Goal: Transaction & Acquisition: Purchase product/service

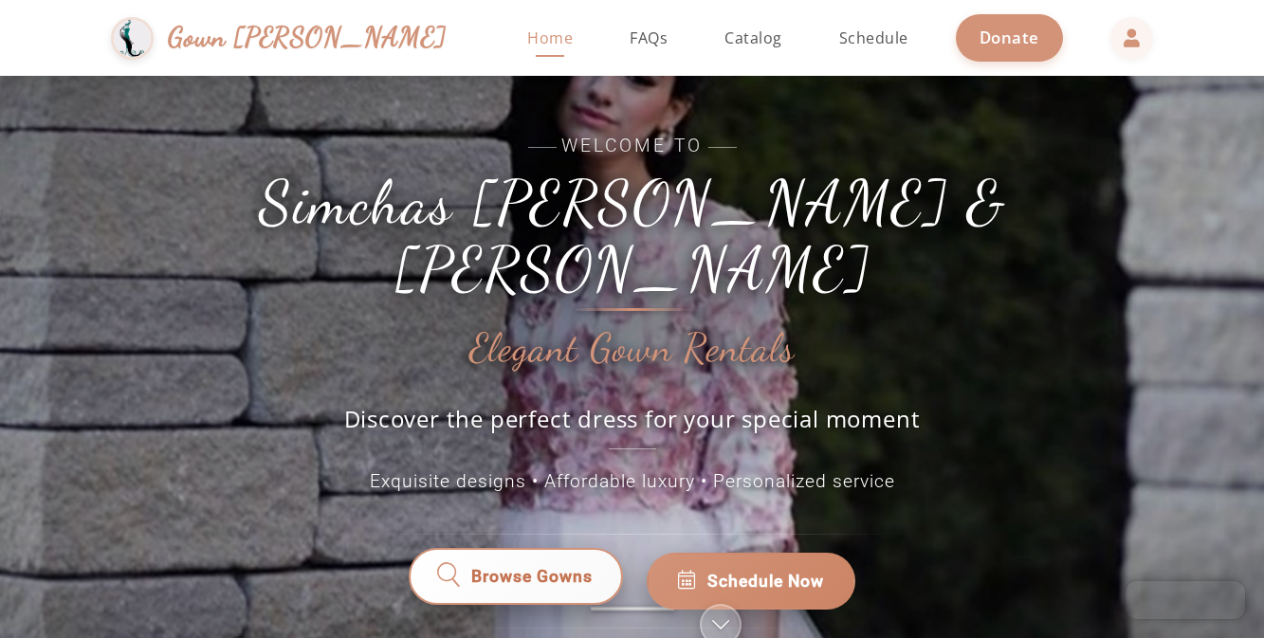
click at [532, 568] on span "Browse Gowns" at bounding box center [531, 581] width 123 height 26
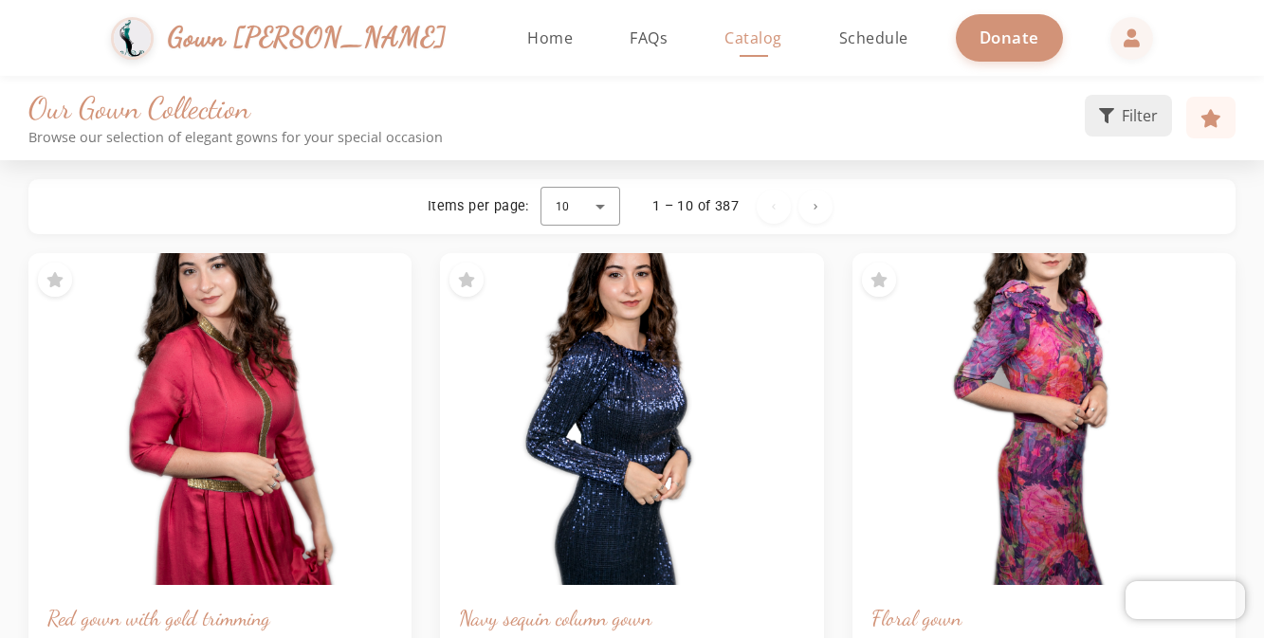
click at [1104, 119] on icon at bounding box center [1106, 115] width 15 height 15
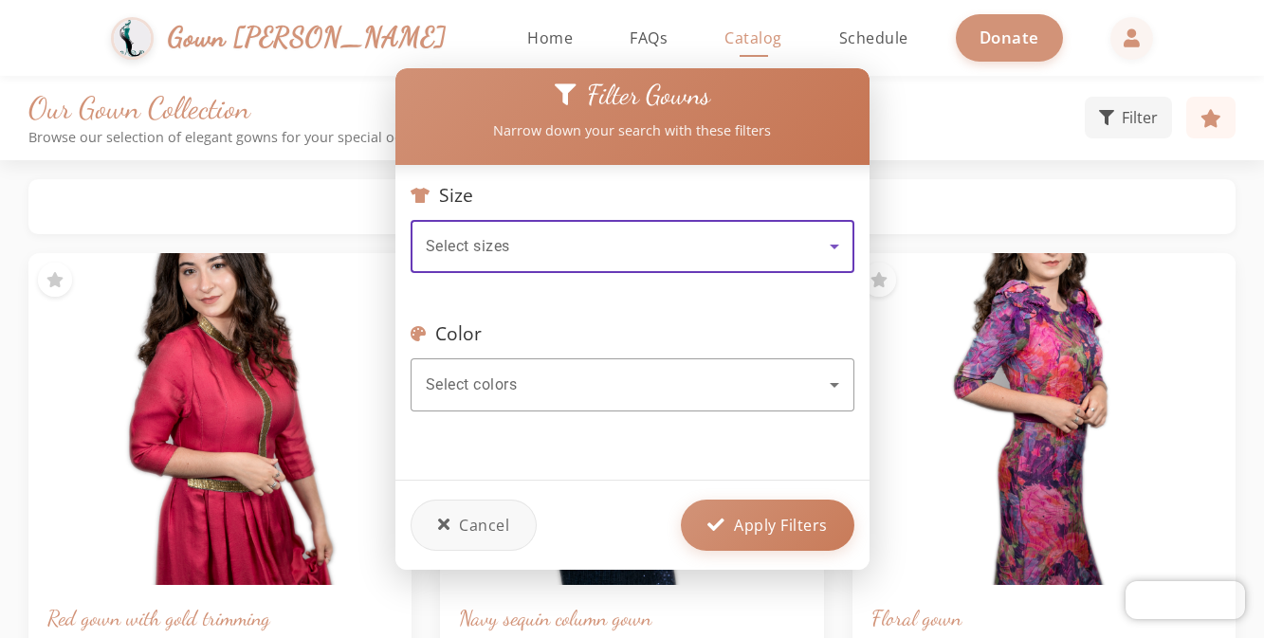
click at [632, 250] on div "Select sizes" at bounding box center [628, 246] width 404 height 23
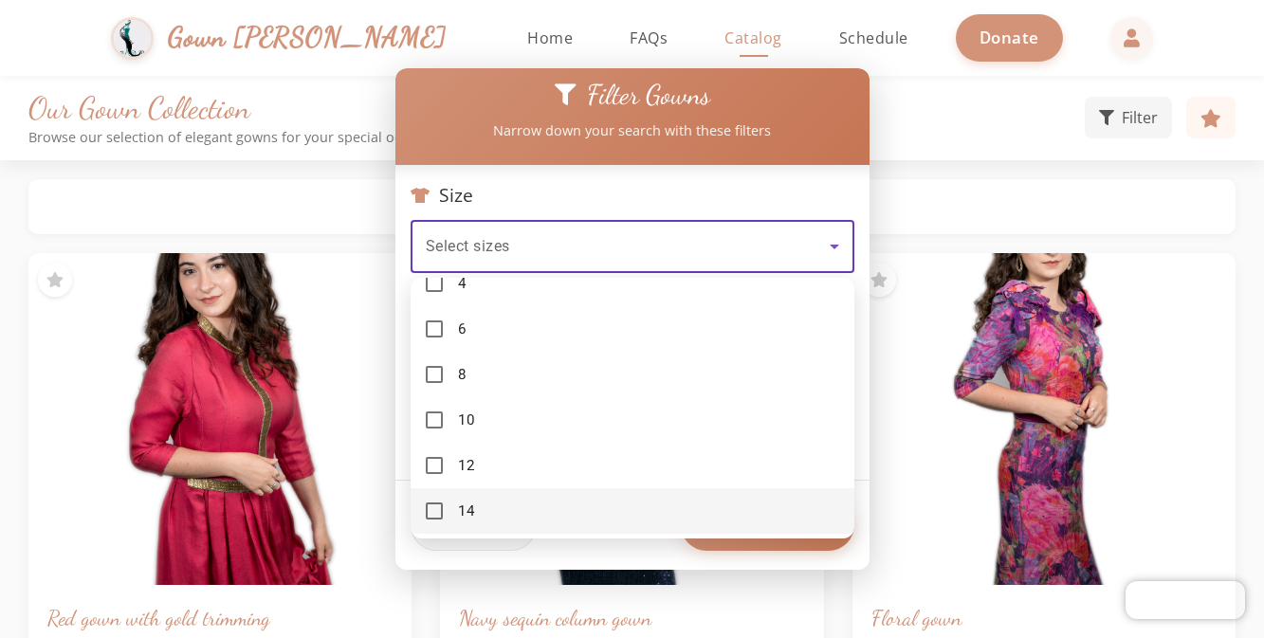
scroll to position [215, 0]
click at [441, 460] on mat-pseudo-checkbox at bounding box center [434, 465] width 17 height 17
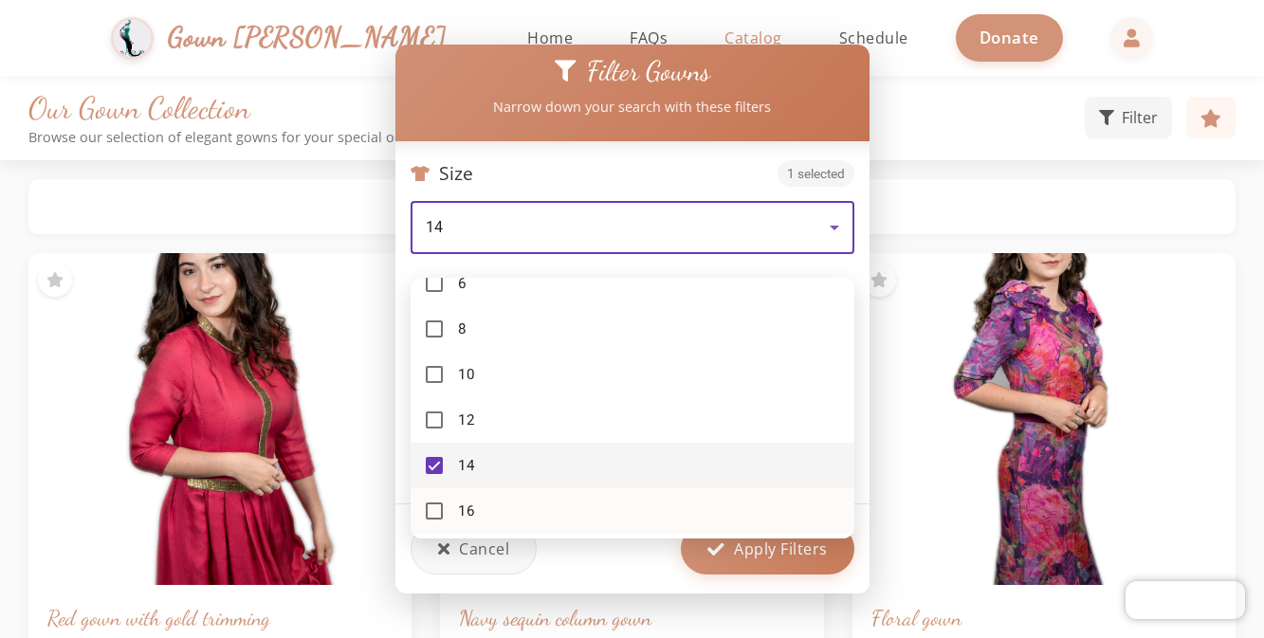
click at [436, 502] on mat-option "16" at bounding box center [633, 511] width 444 height 46
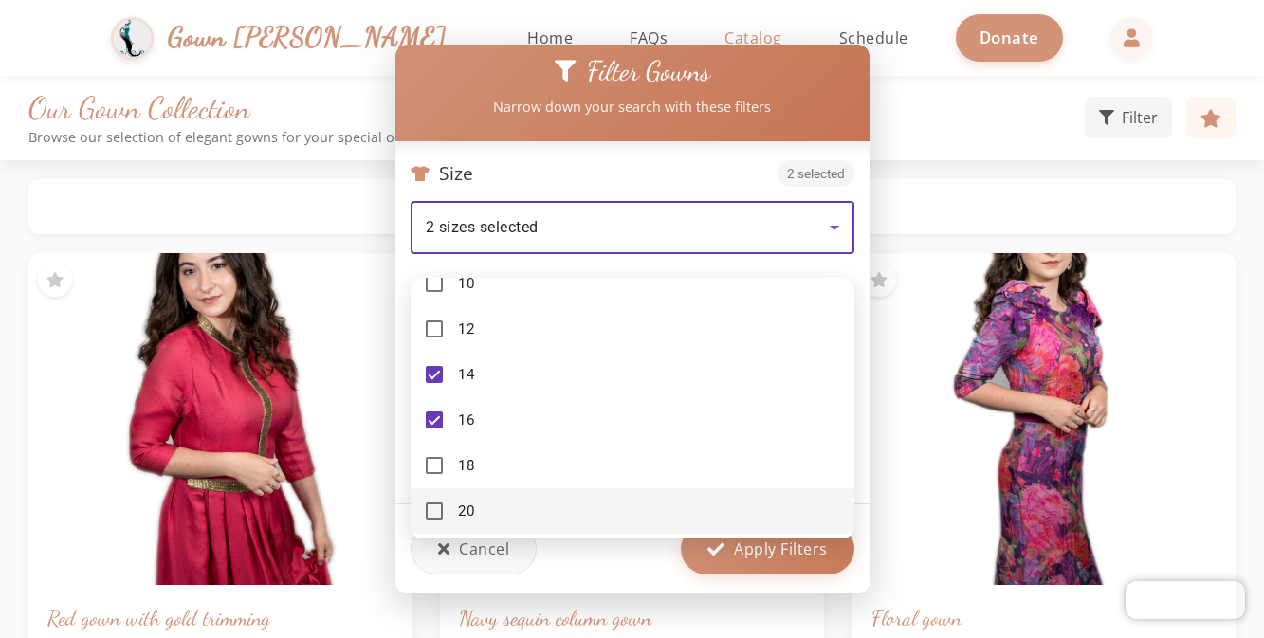
click at [947, 199] on div at bounding box center [632, 319] width 1264 height 638
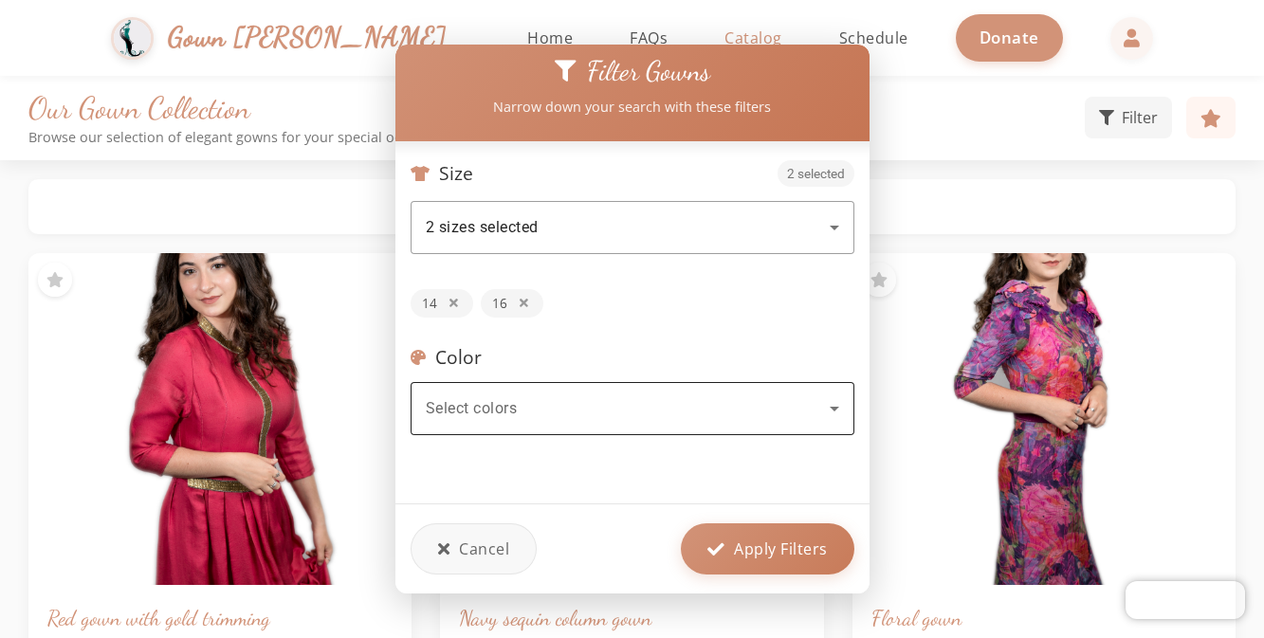
click at [818, 411] on div "Select colors" at bounding box center [628, 408] width 404 height 23
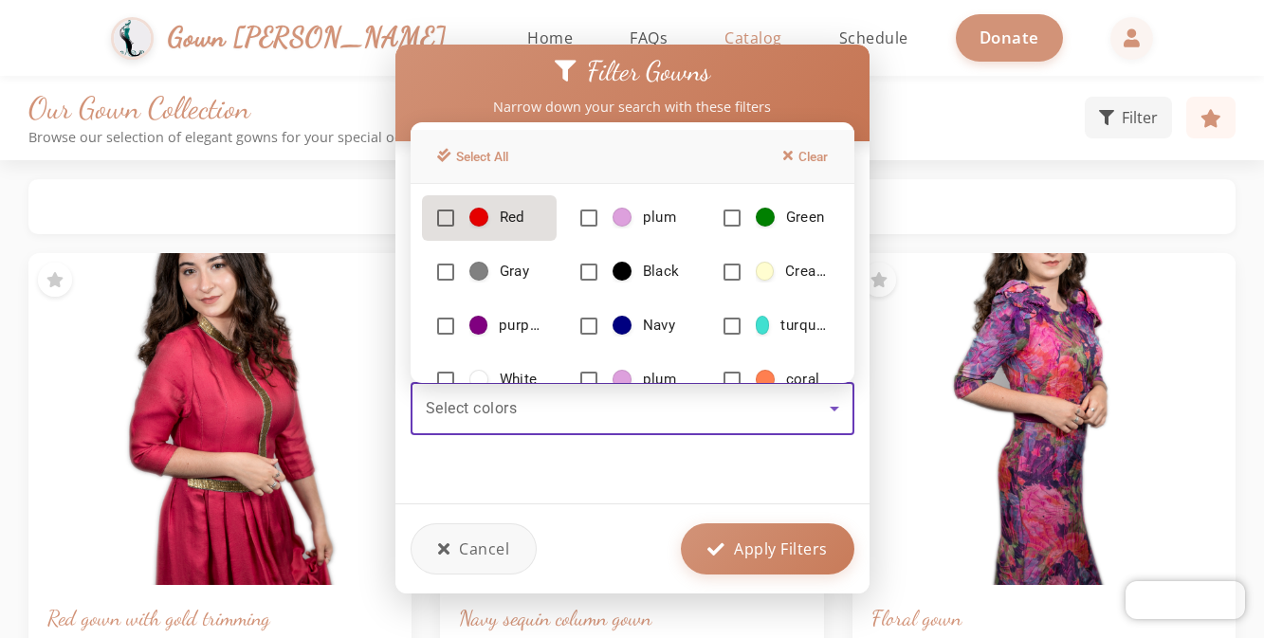
click at [453, 214] on mat-option "Red" at bounding box center [489, 218] width 135 height 46
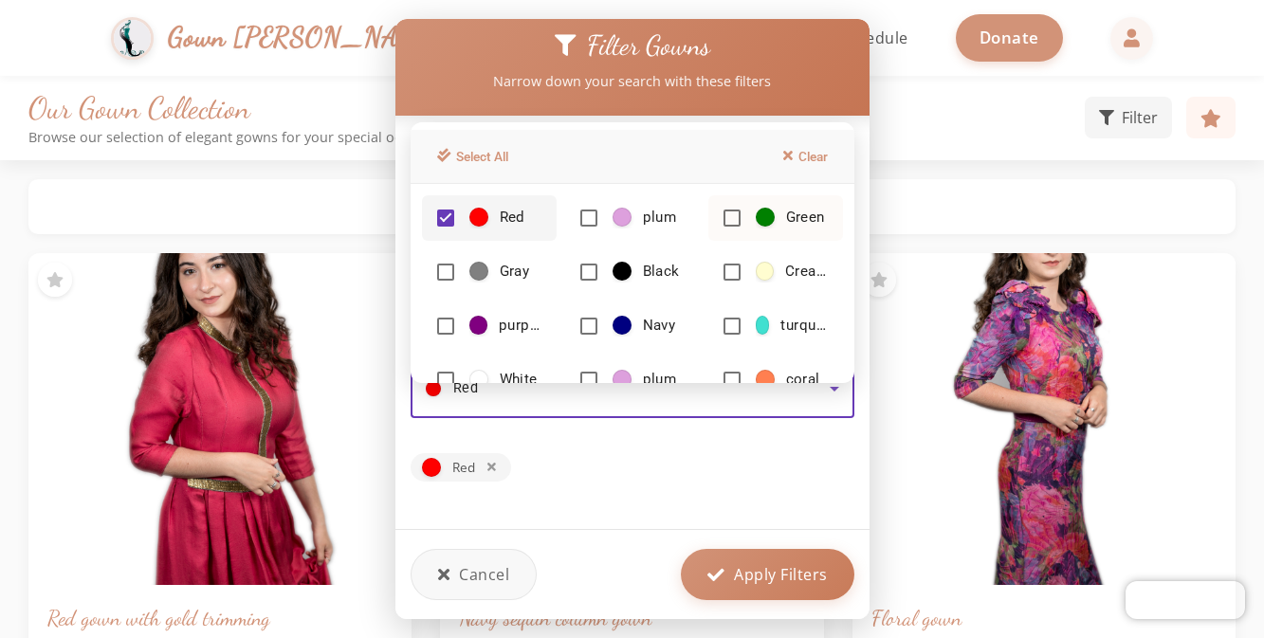
click at [727, 213] on mat-pseudo-checkbox at bounding box center [731, 218] width 17 height 17
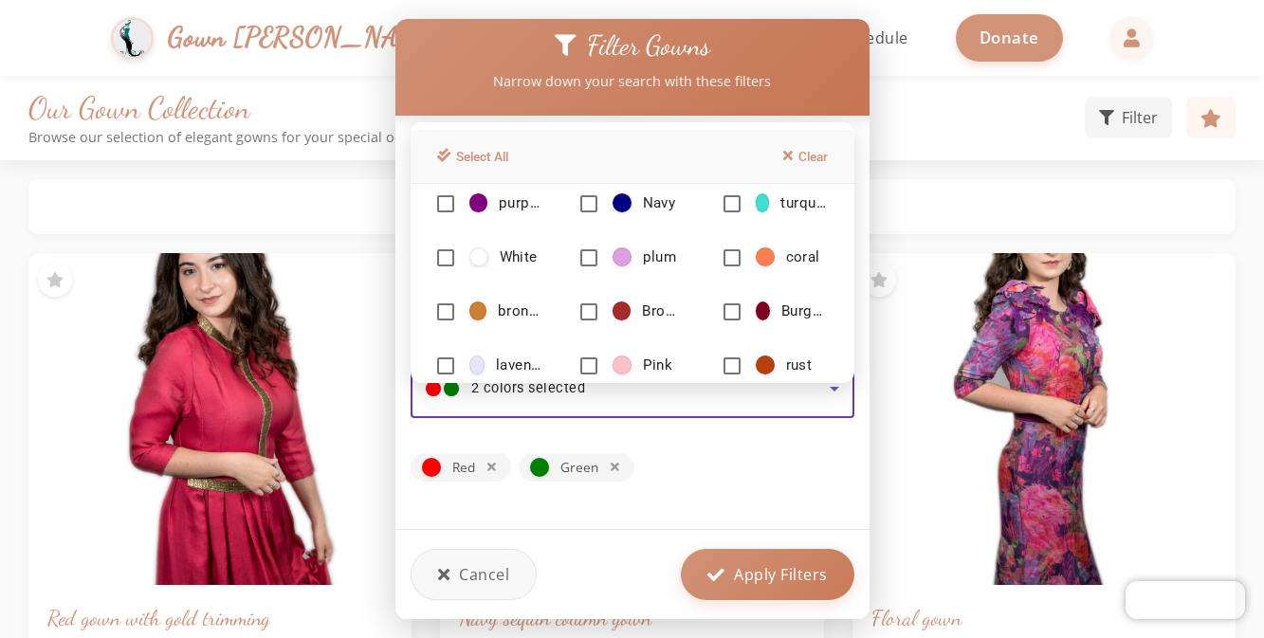
scroll to position [216, 0]
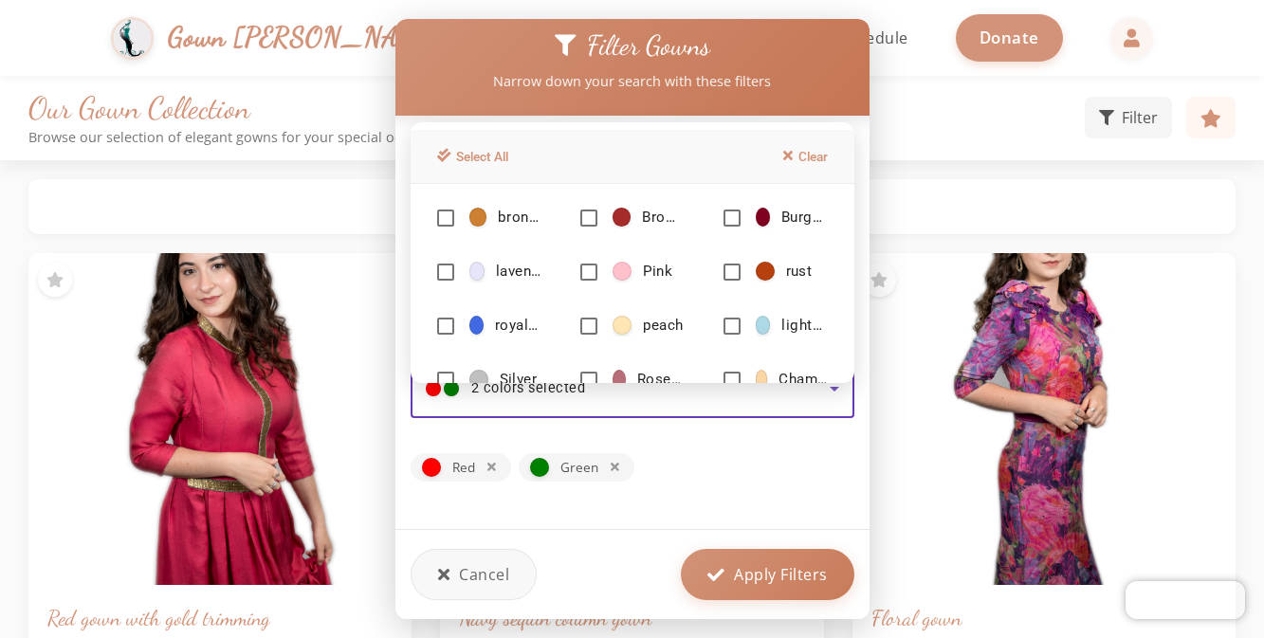
click at [742, 563] on div at bounding box center [632, 319] width 1264 height 638
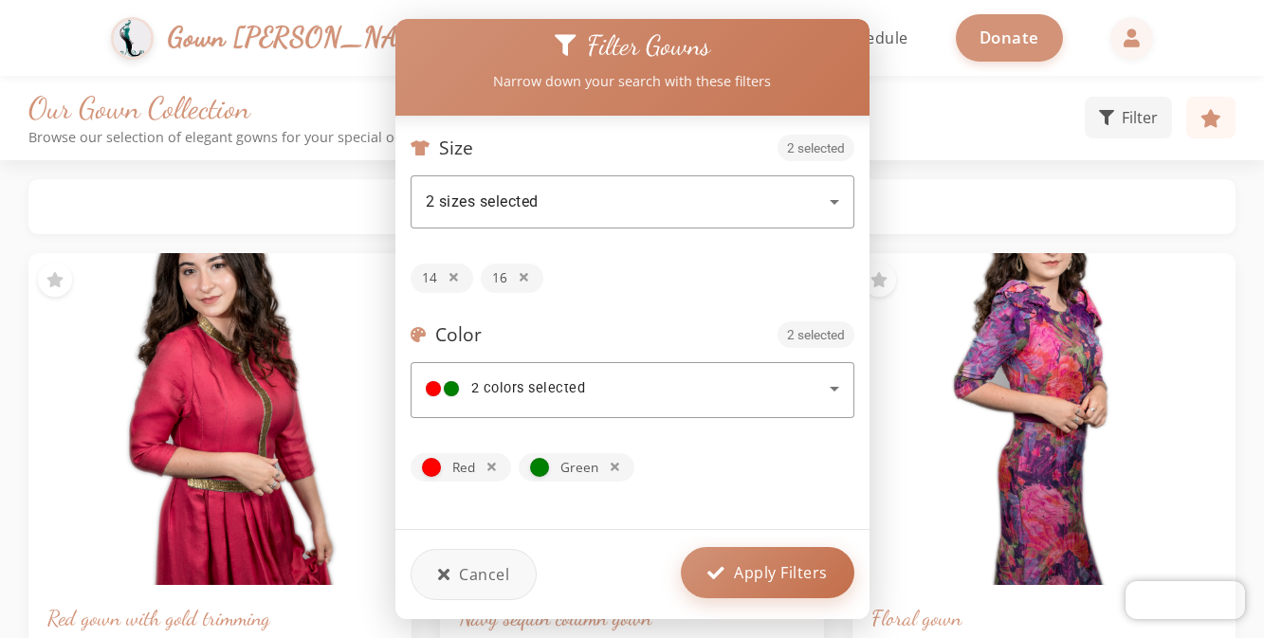
click at [730, 581] on button "Apply Filters" at bounding box center [767, 572] width 173 height 51
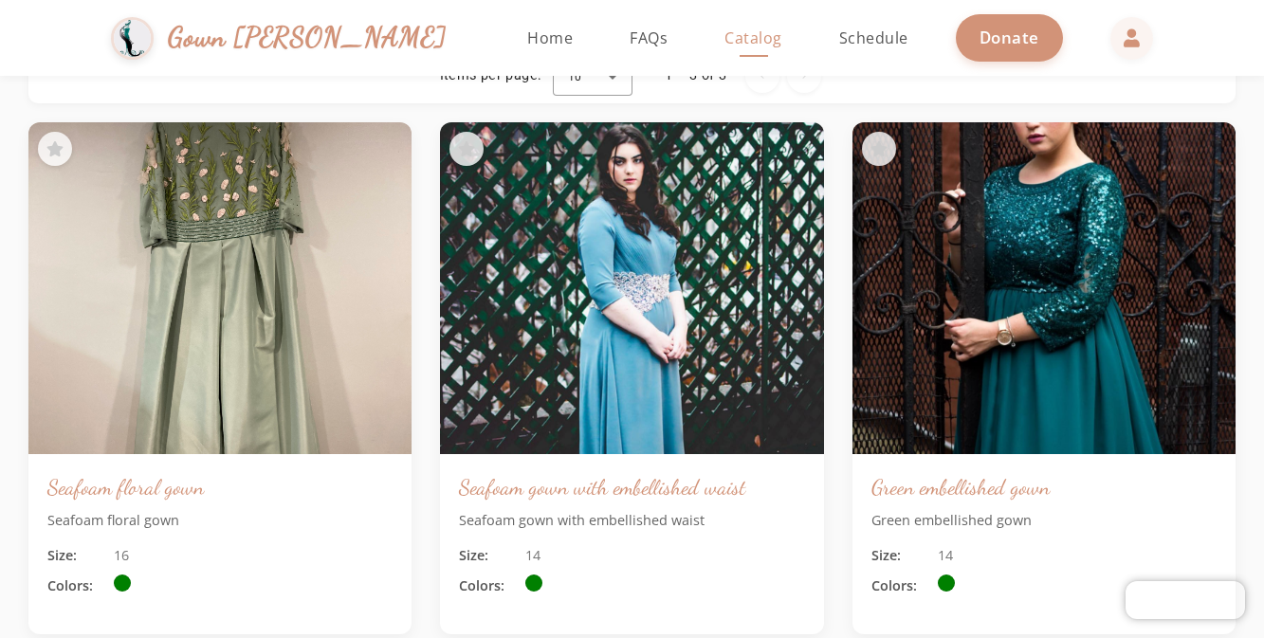
scroll to position [277, 0]
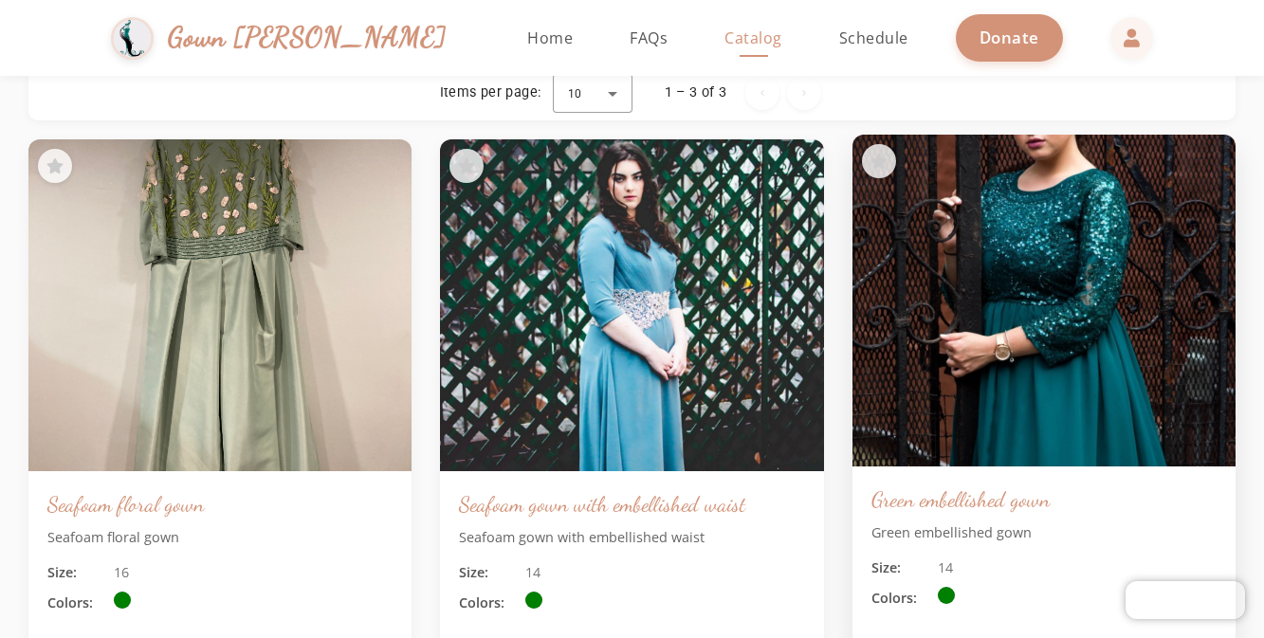
click at [1025, 338] on img at bounding box center [1044, 300] width 403 height 349
click at [934, 503] on h3 "Green embellished gown" at bounding box center [1043, 498] width 345 height 27
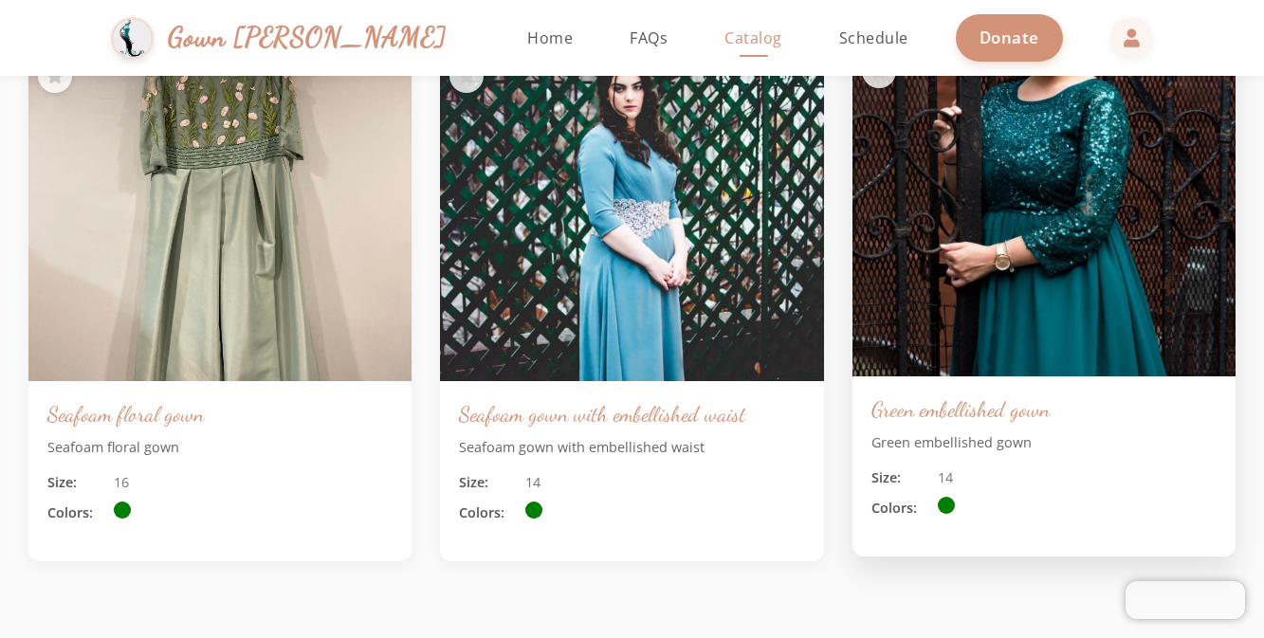
scroll to position [403, 0]
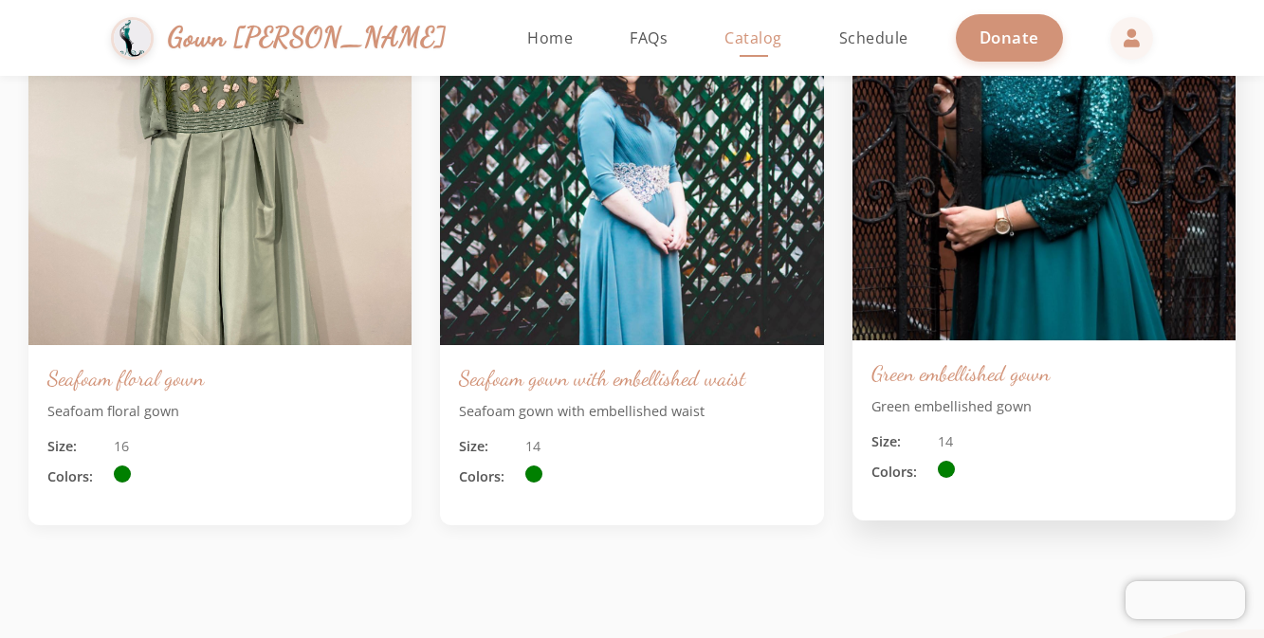
click at [901, 482] on span "Colors:" at bounding box center [899, 472] width 57 height 21
click at [1075, 190] on img at bounding box center [1044, 174] width 403 height 349
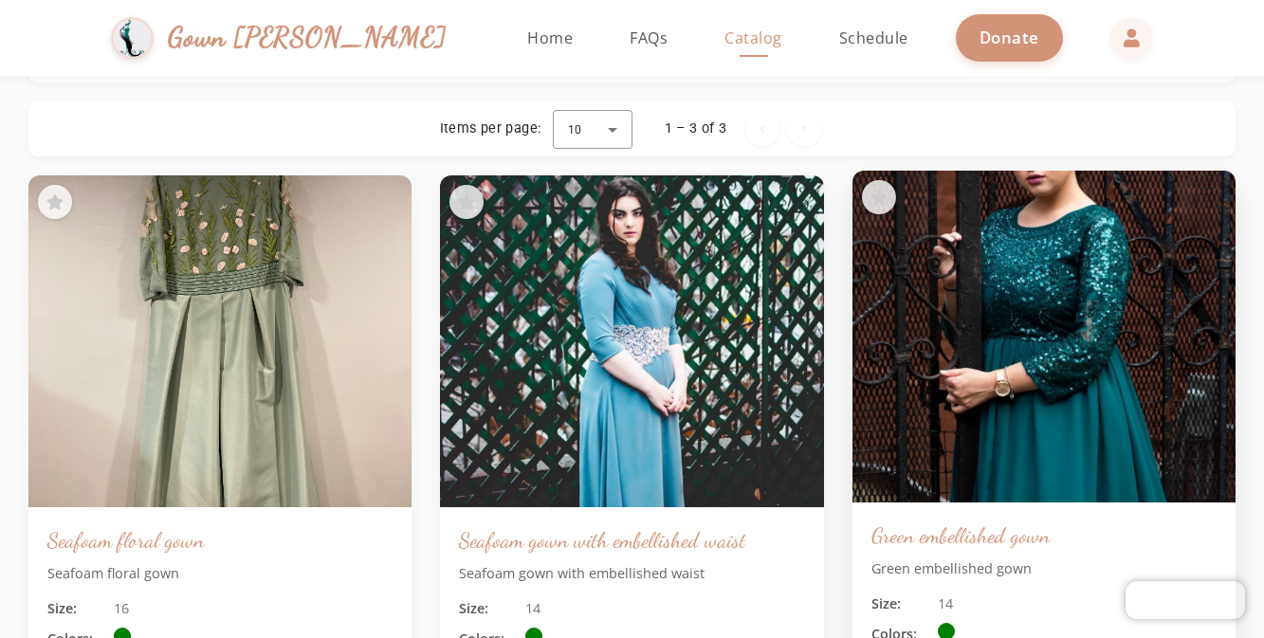
scroll to position [226, 0]
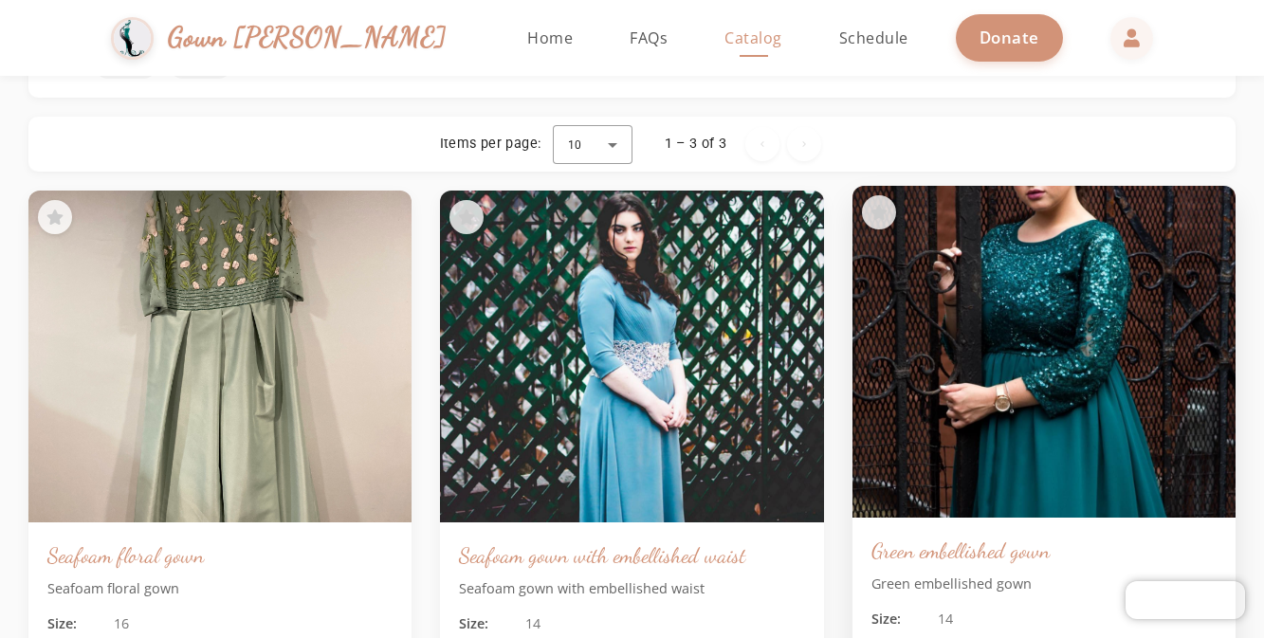
click at [1050, 227] on img at bounding box center [1044, 351] width 403 height 349
click at [884, 216] on icon at bounding box center [878, 212] width 20 height 21
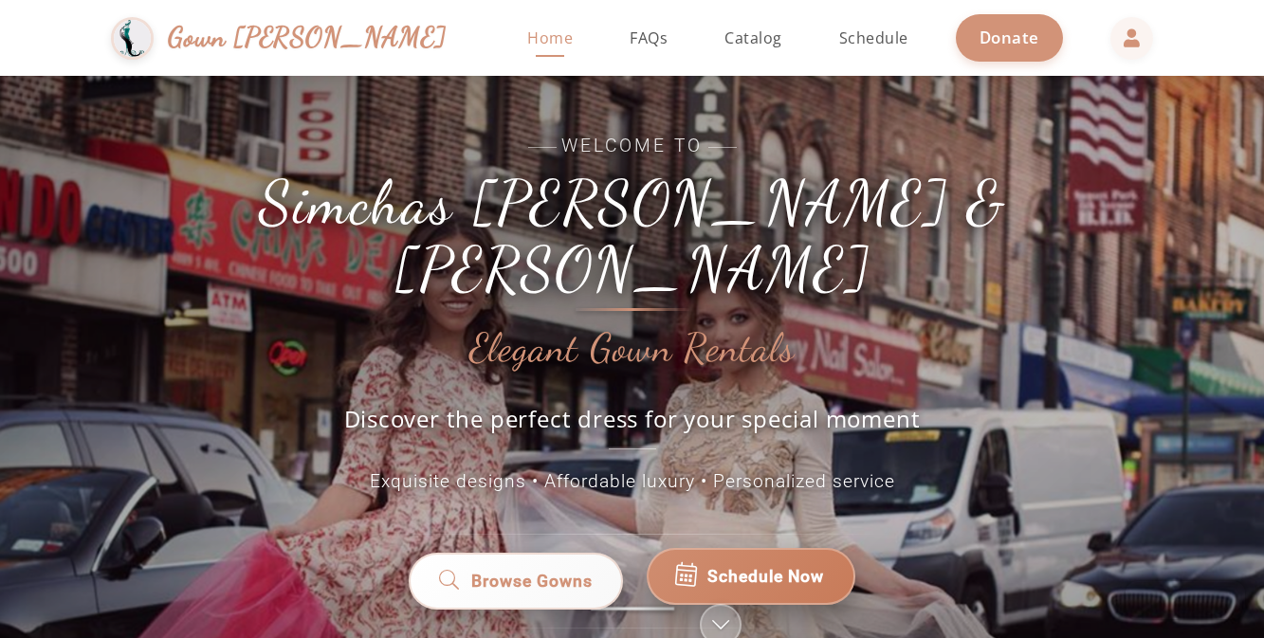
click at [800, 564] on span "Schedule Now" at bounding box center [765, 576] width 117 height 25
